Goal: Task Accomplishment & Management: Manage account settings

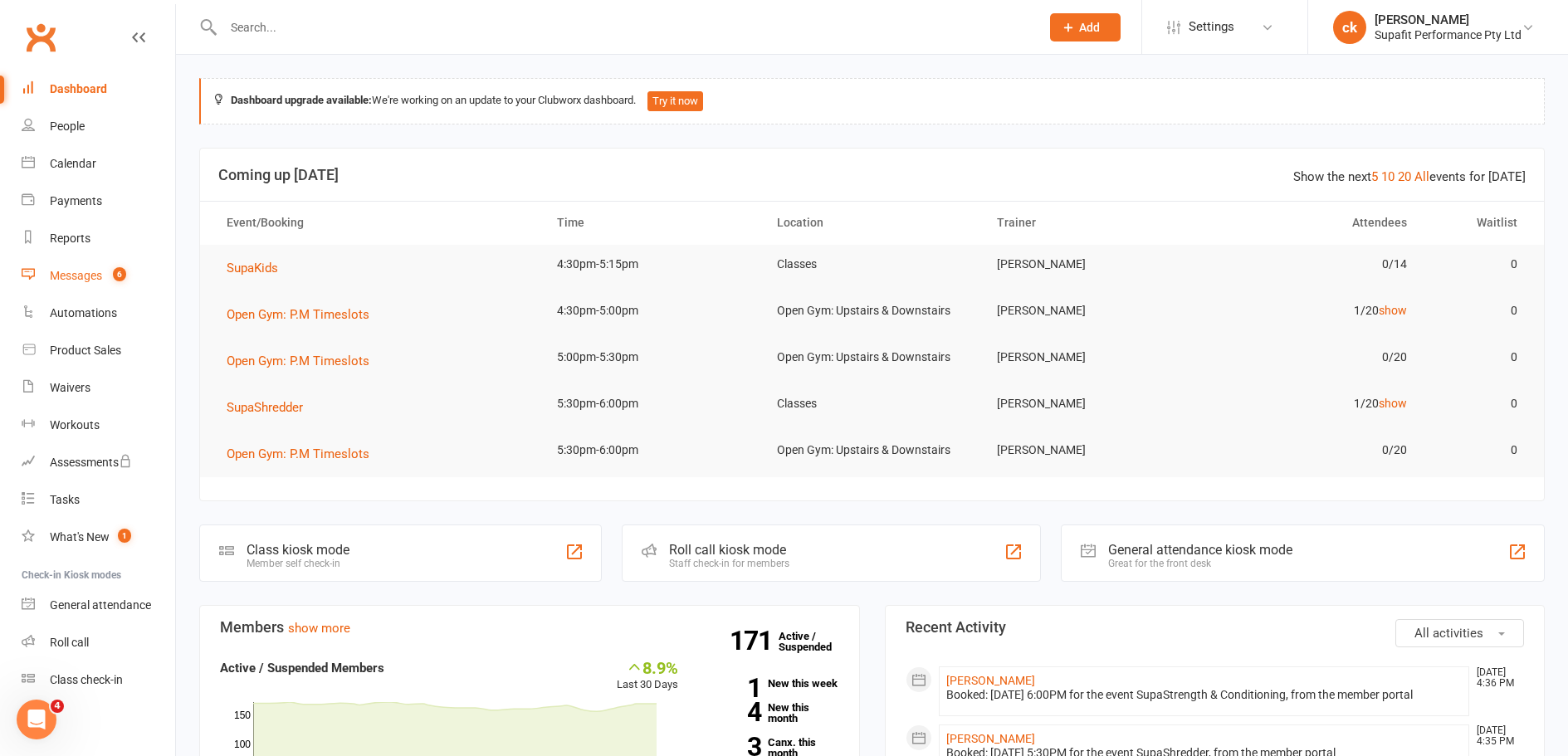
click at [97, 270] on div "Messages" at bounding box center [75, 275] width 52 height 13
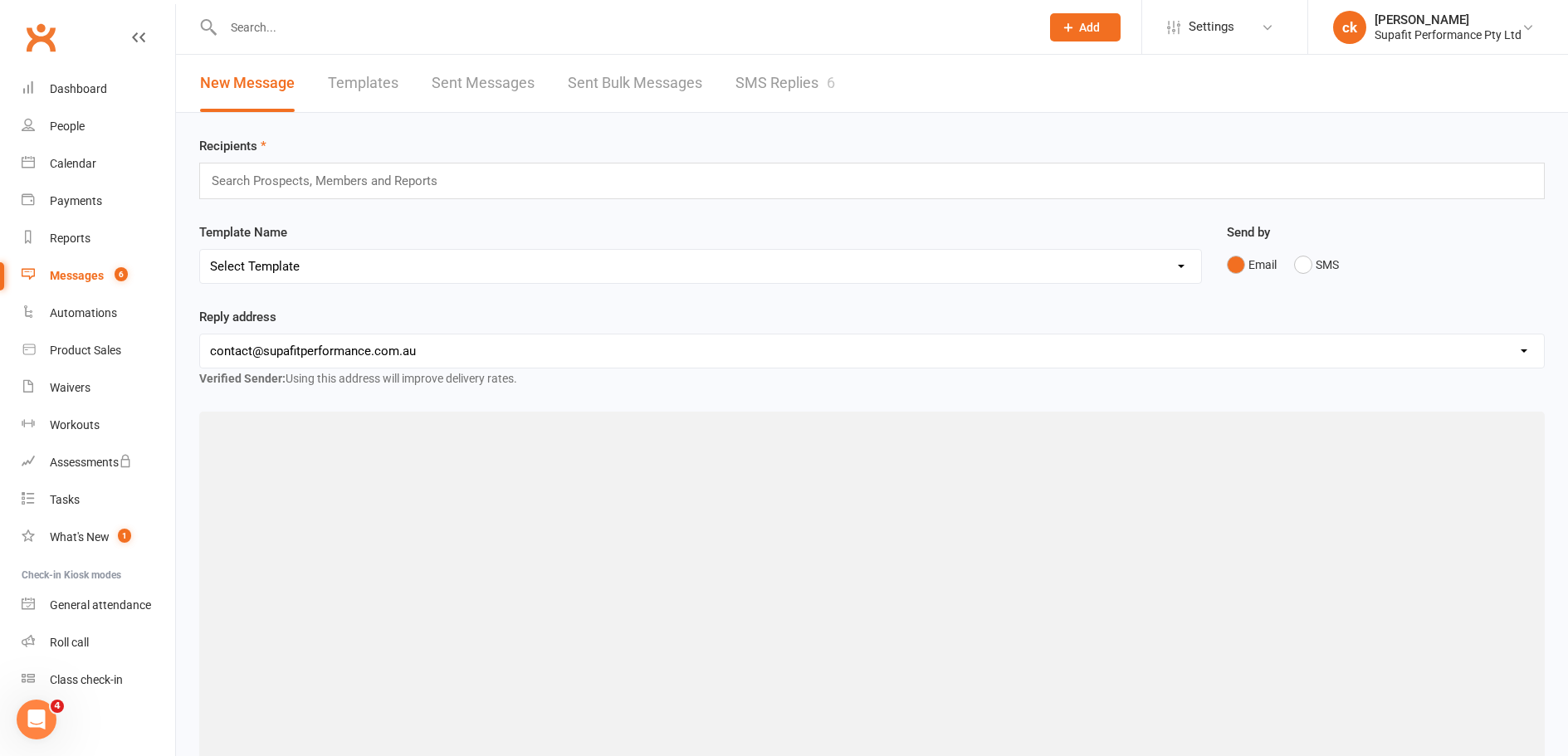
click at [768, 87] on link "SMS Replies 6" at bounding box center [785, 84] width 99 height 57
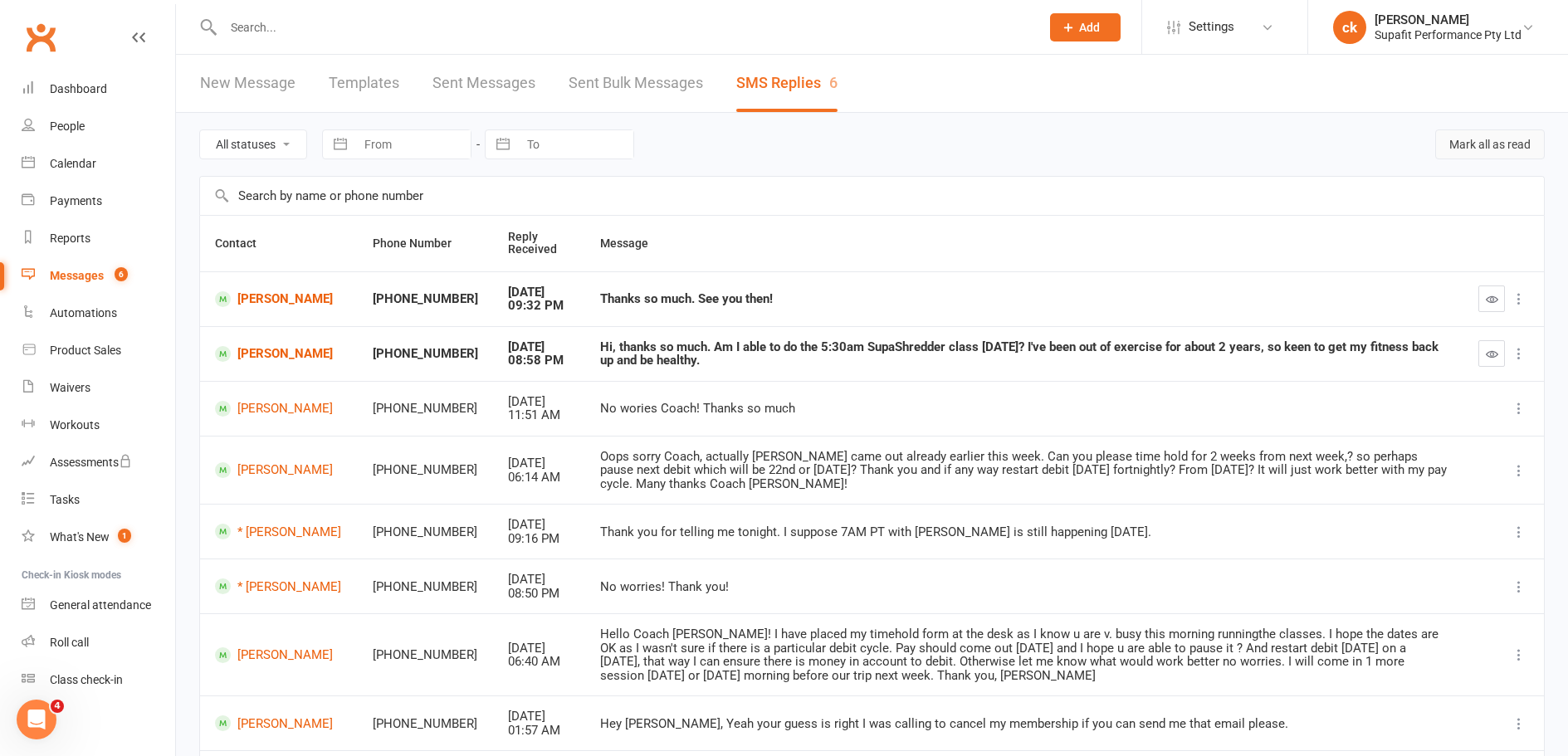
click at [1472, 148] on button "Mark all as read" at bounding box center [1490, 145] width 110 height 29
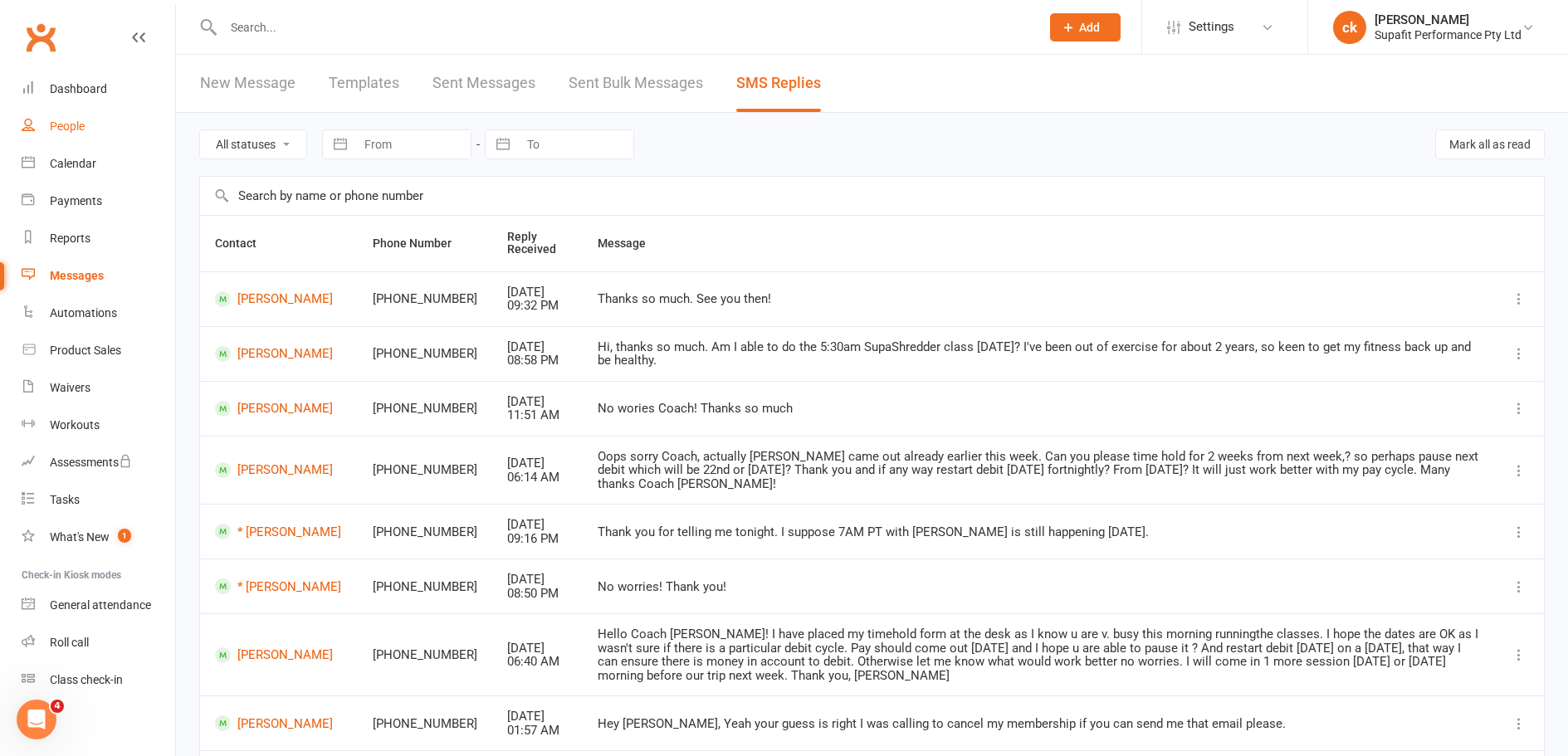
click at [70, 125] on div "People" at bounding box center [67, 126] width 35 height 13
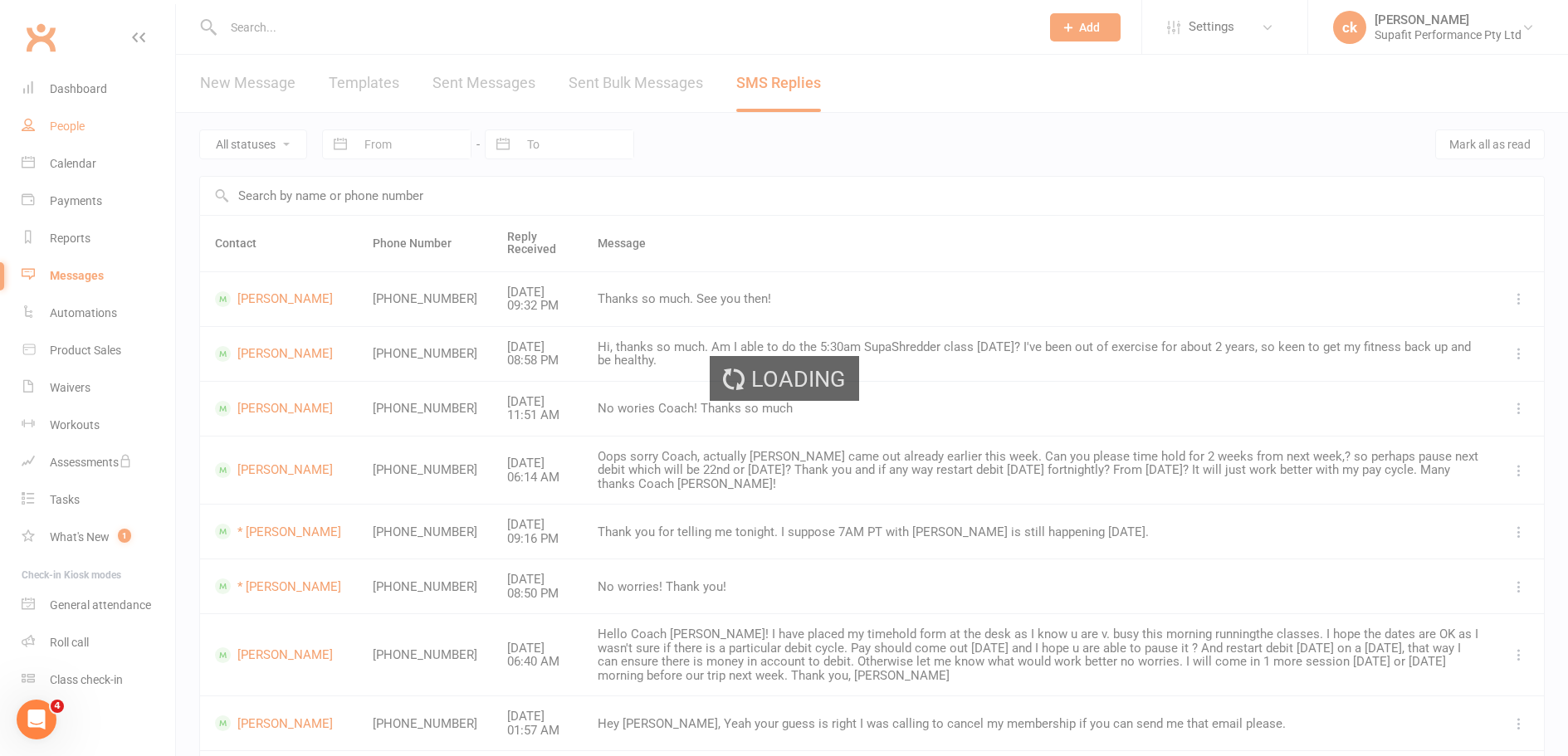
select select "100"
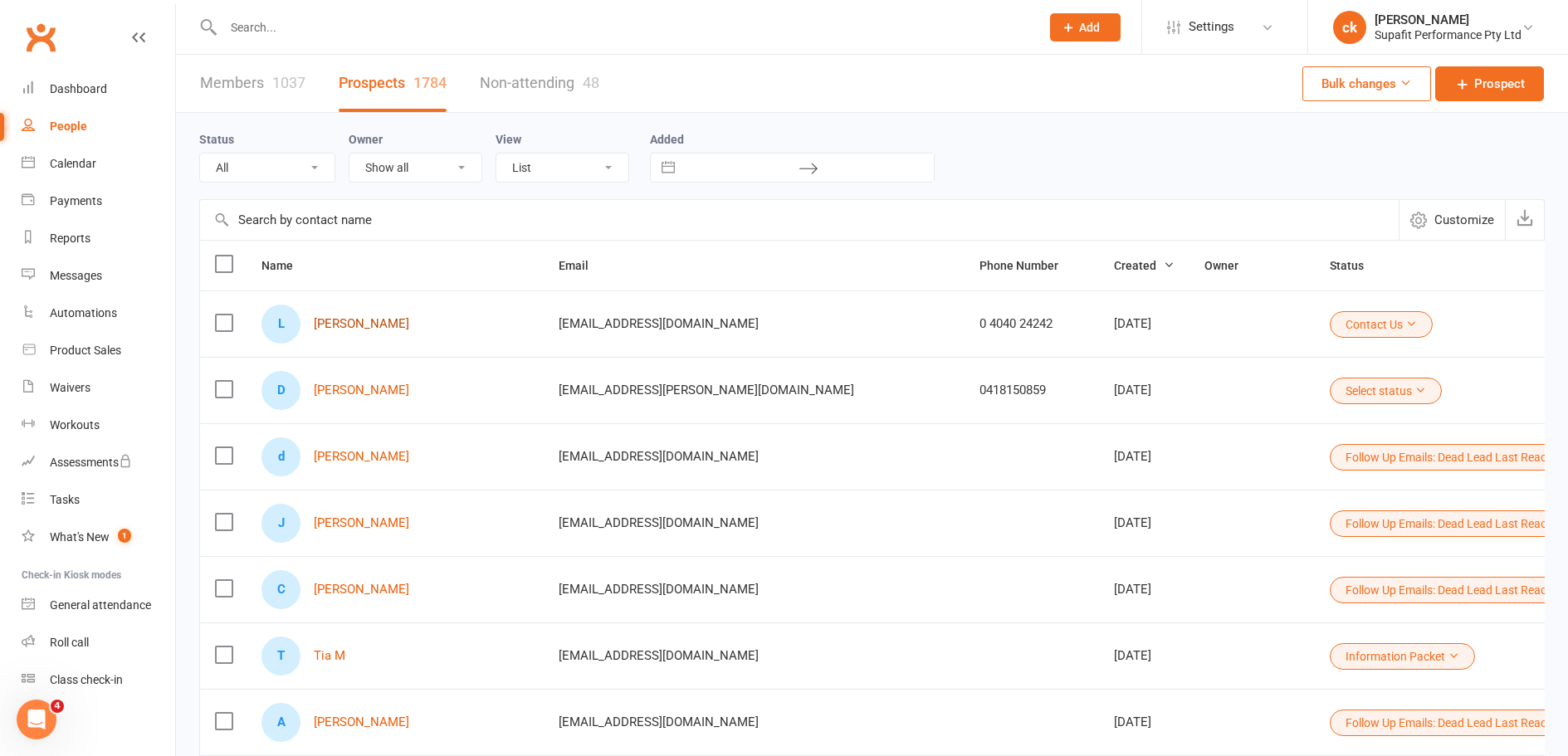
click at [380, 328] on link "[PERSON_NAME]" at bounding box center [362, 323] width 96 height 14
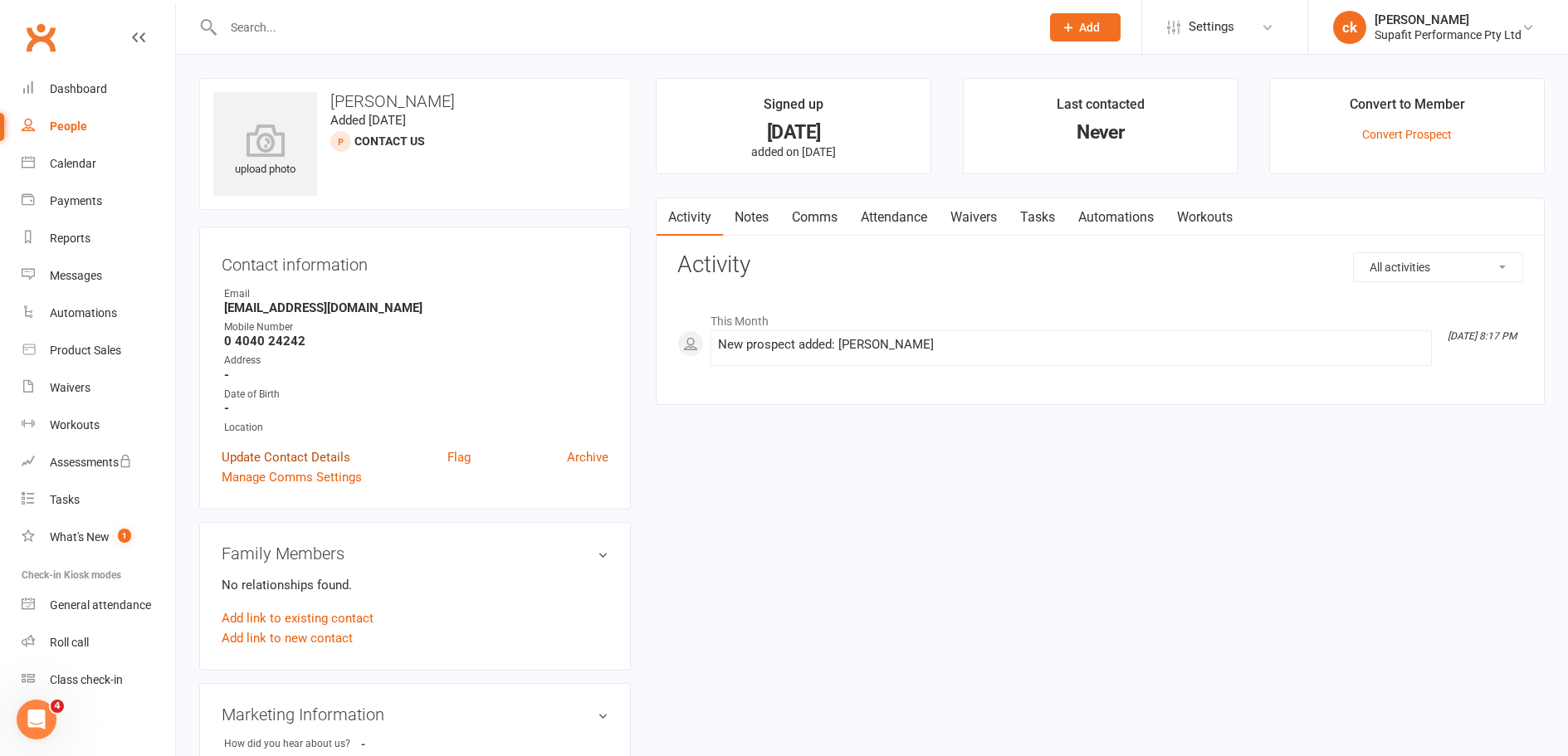
click at [282, 457] on link "Update Contact Details" at bounding box center [286, 458] width 129 height 20
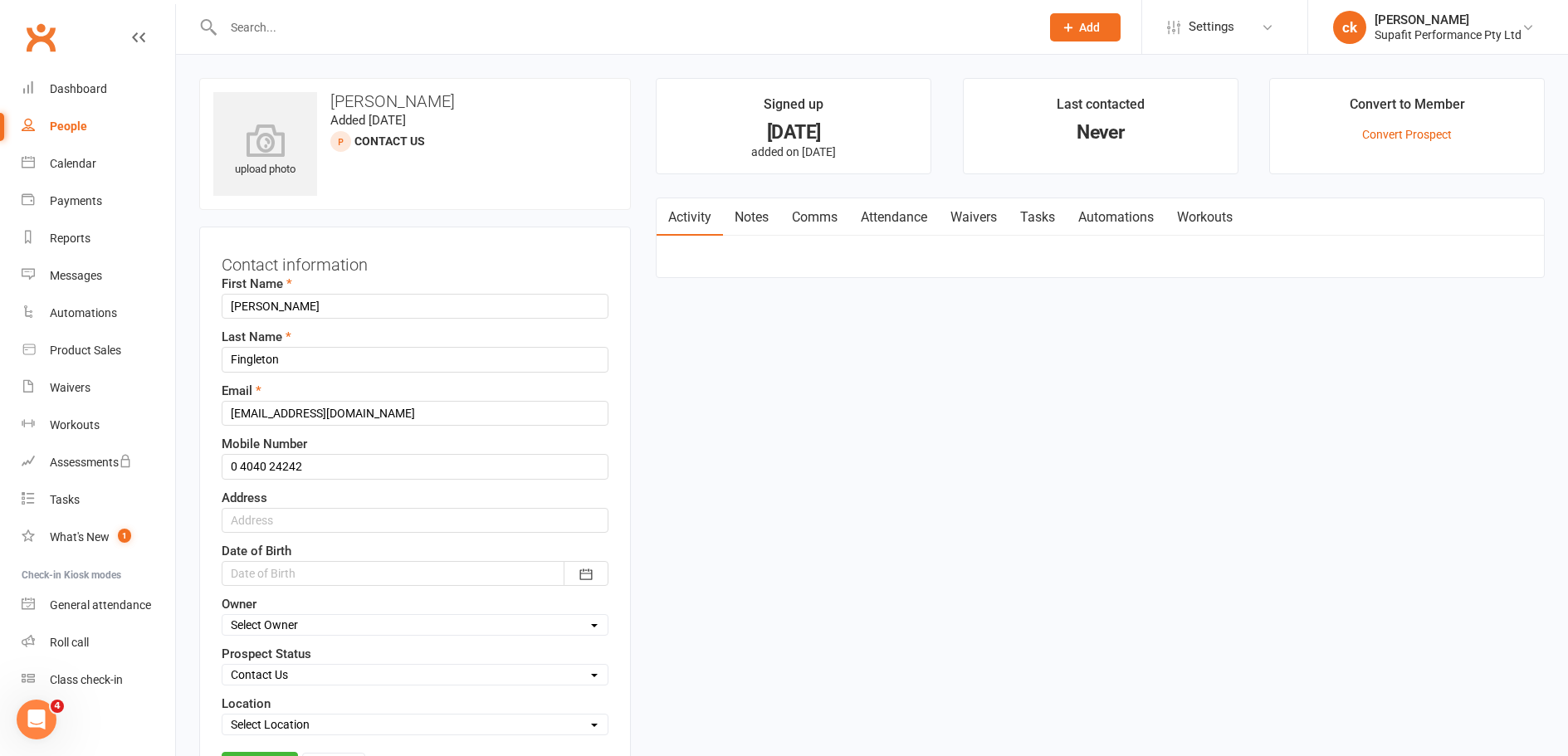
scroll to position [78, 0]
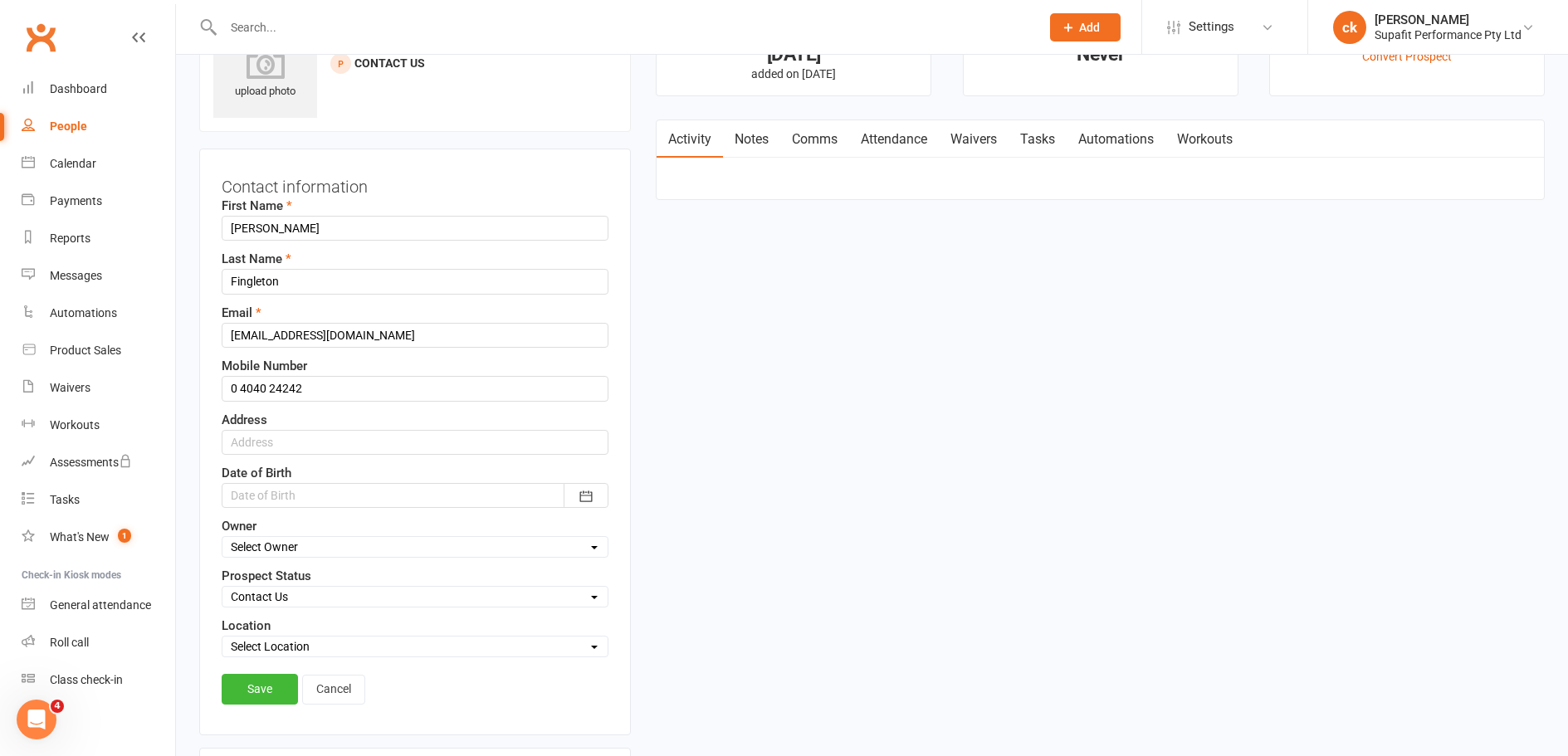
click at [300, 597] on select "Select Initial Contact Follow-up Call Follow Up Emails: Dead Lead Last Reachout…" at bounding box center [415, 597] width 385 height 18
select select "Information Packet"
click at [223, 588] on select "Select Initial Contact Follow-up Call Follow Up Emails: Dead Lead Last Reachout…" at bounding box center [415, 597] width 385 height 18
click at [277, 676] on link "Save" at bounding box center [260, 689] width 76 height 29
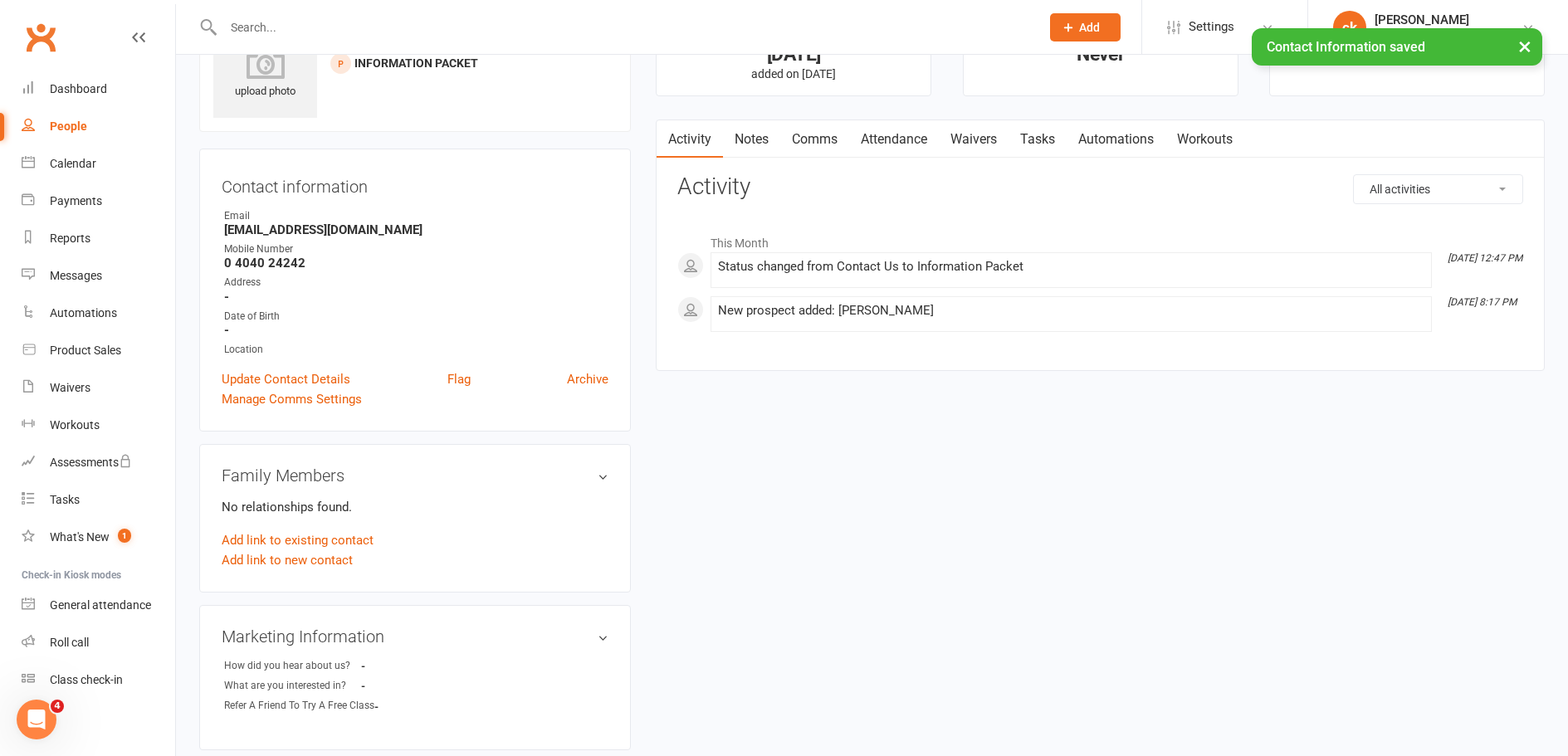
click at [1097, 130] on link "Automations" at bounding box center [1116, 139] width 99 height 38
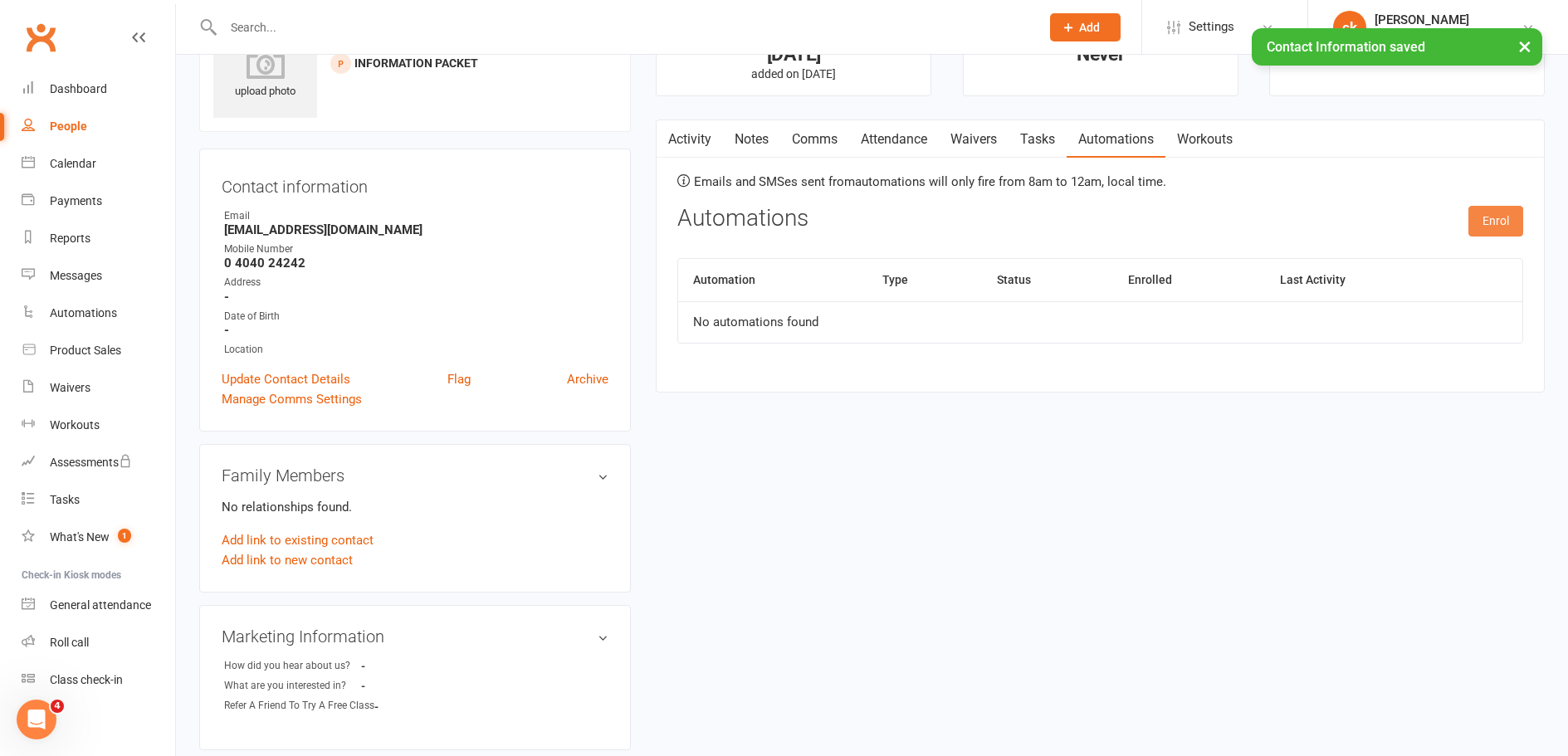
click at [1488, 224] on button "Enrol" at bounding box center [1496, 221] width 55 height 29
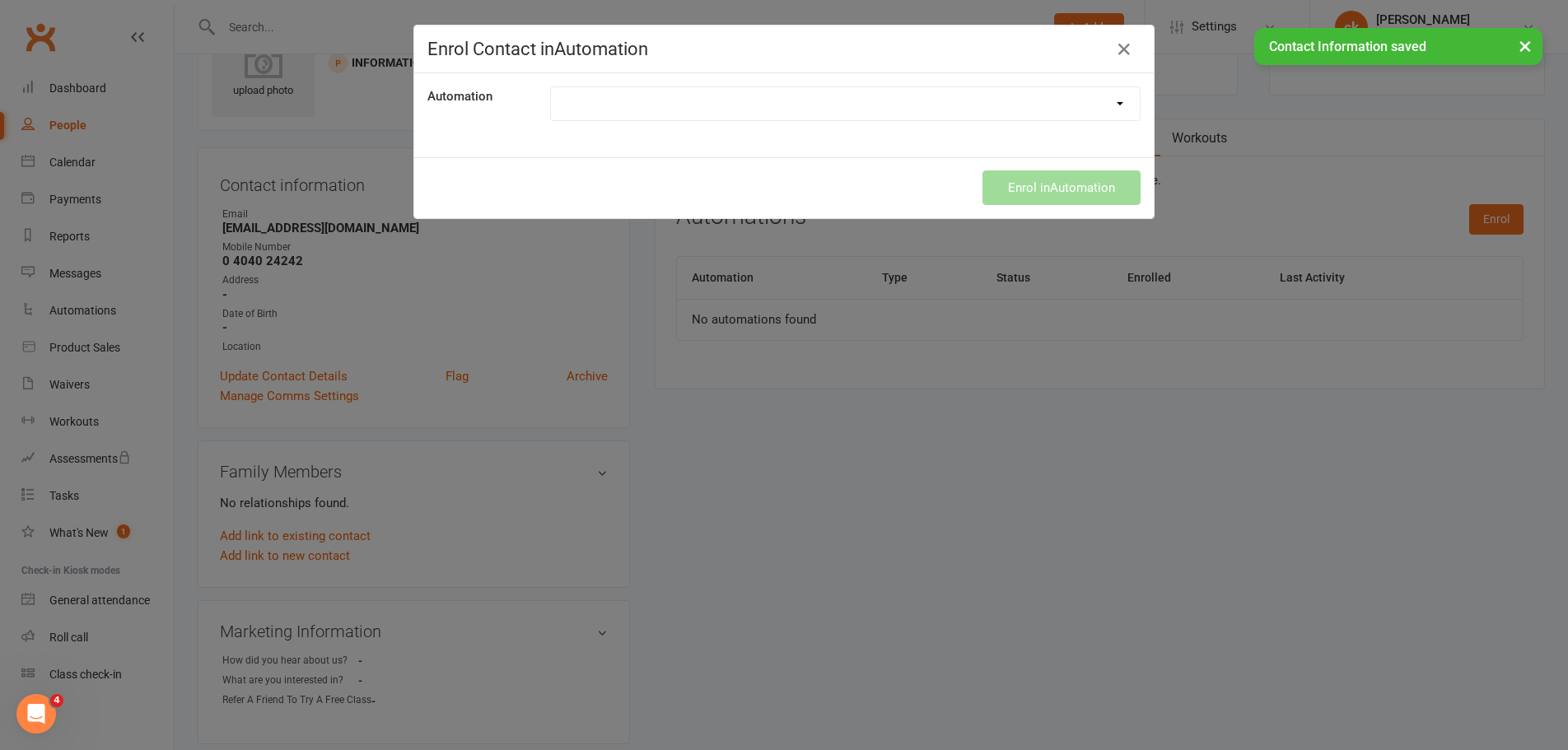
drag, startPoint x: 693, startPoint y: 100, endPoint x: 708, endPoint y: 119, distance: 24.2
click at [693, 104] on select "21 Day Challenge 21 Day SupaStar Challenge 21 Day Supastar Finishing 28 Day Kic…" at bounding box center [845, 104] width 589 height 33
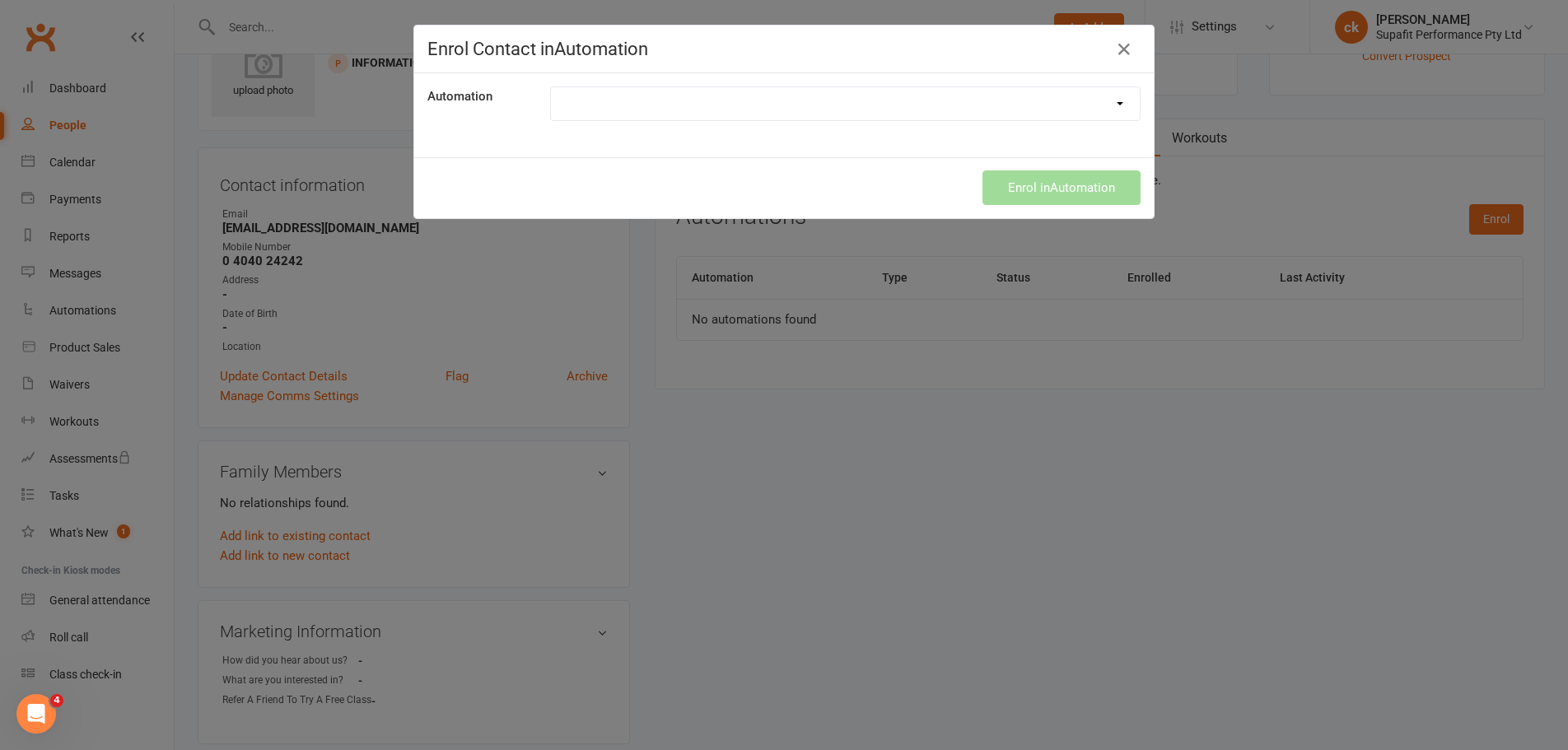
select select "3928"
click at [551, 88] on select "21 Day Challenge 21 Day SupaStar Challenge 21 Day Supastar Finishing 28 Day Kic…" at bounding box center [845, 104] width 589 height 33
click at [1023, 185] on button "Enrol in Automation" at bounding box center [1061, 188] width 158 height 35
